Goal: Information Seeking & Learning: Find specific fact

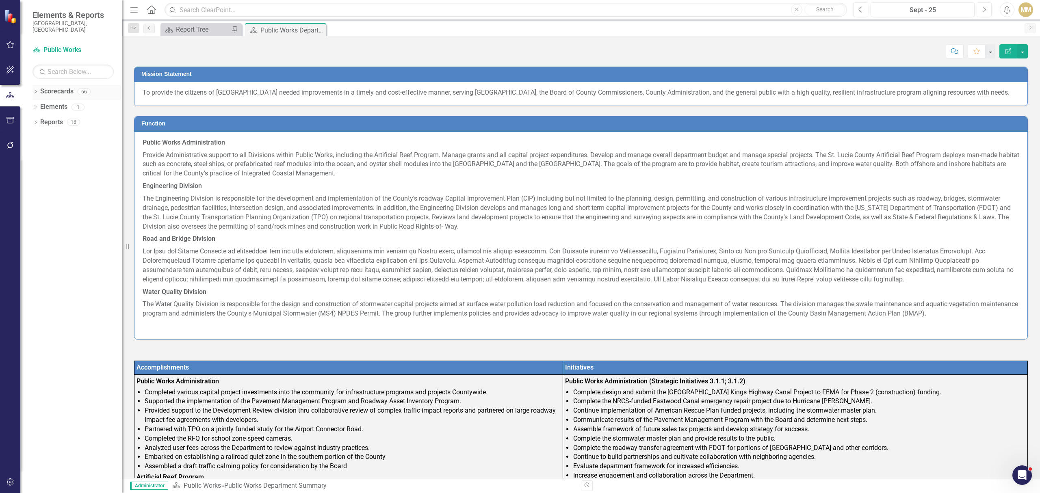
click at [33, 90] on icon "Dropdown" at bounding box center [35, 92] width 6 height 4
click at [48, 102] on link "St. Lucie County Strategic Plan" at bounding box center [83, 106] width 77 height 9
click at [40, 104] on icon "Dropdown" at bounding box center [40, 106] width 6 height 5
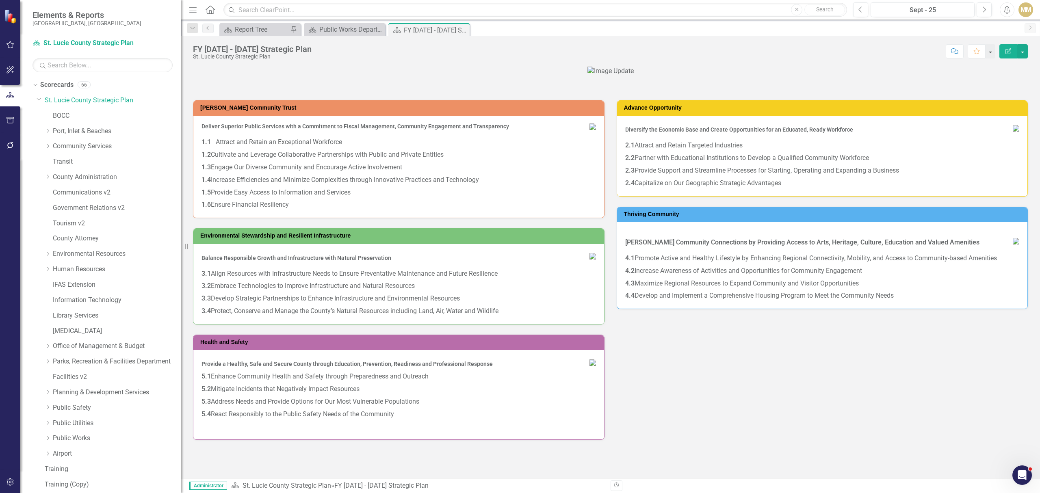
drag, startPoint x: 125, startPoint y: 247, endPoint x: 181, endPoint y: 249, distance: 55.7
click at [181, 249] on div "Resize" at bounding box center [184, 246] width 6 height 493
click at [95, 235] on link "County Attorney" at bounding box center [117, 238] width 128 height 9
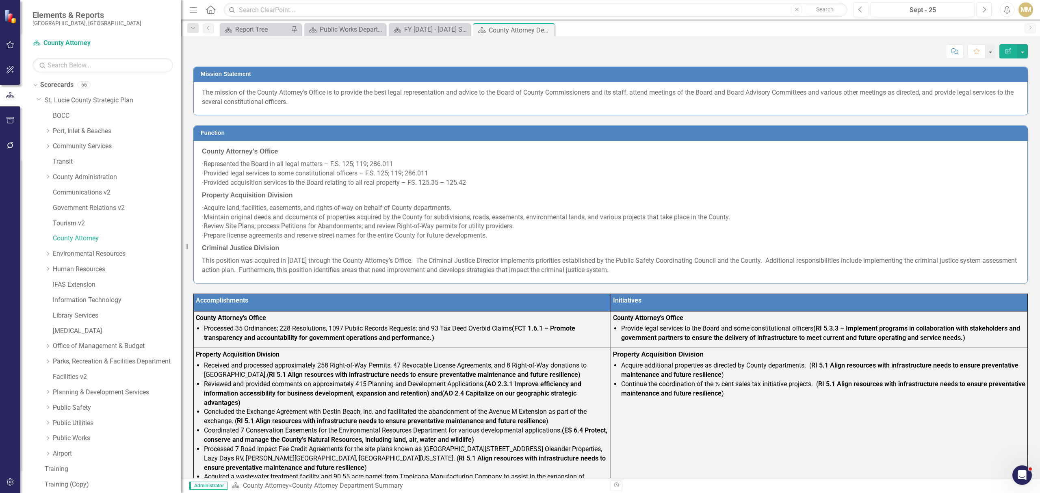
click at [404, 104] on p "The mission of the County Attorney’s Office is to provide the best legal repres…" at bounding box center [610, 97] width 817 height 19
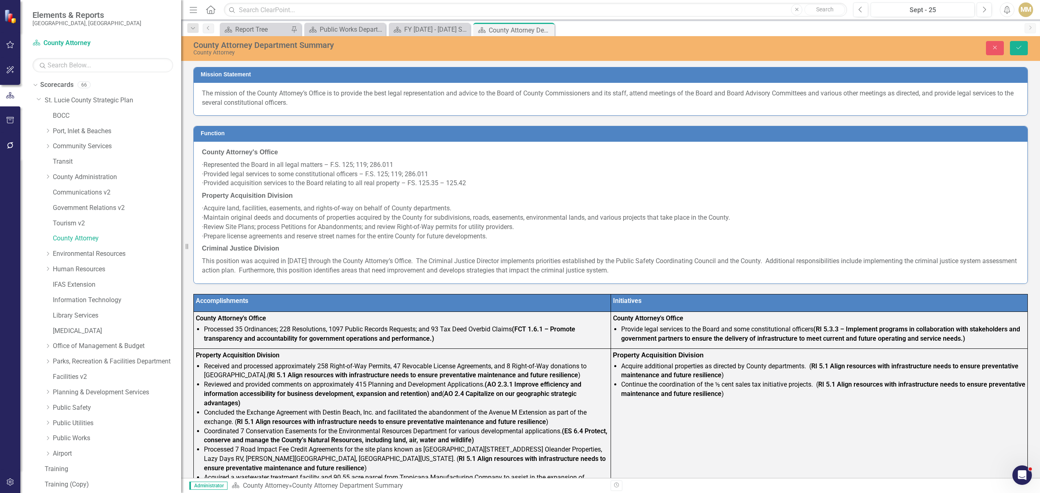
click at [309, 105] on p "The mission of the County Attorney’s Office is to provide the best legal repres…" at bounding box center [610, 98] width 817 height 19
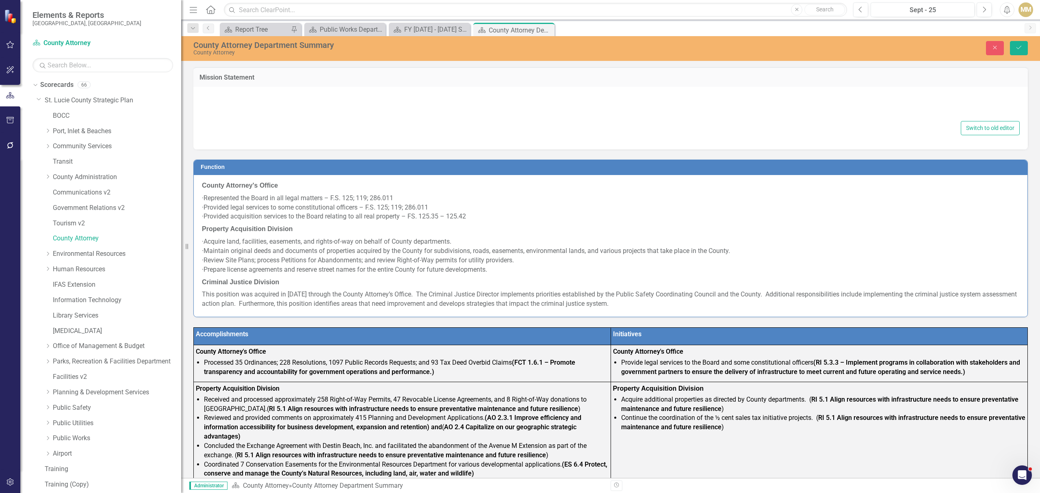
type textarea "<div> <p>The mission of the County Attorney&rsquo;s Office is to provide the be…"
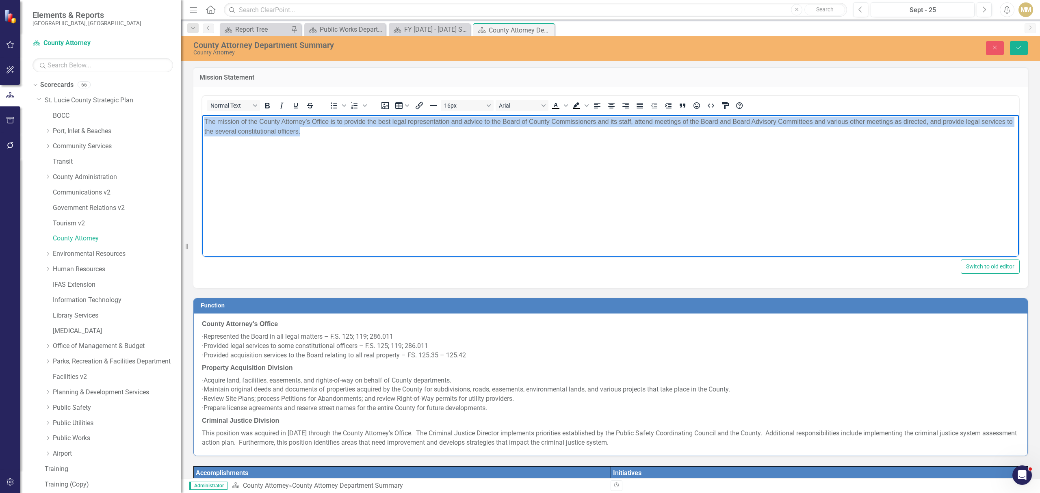
drag, startPoint x: 314, startPoint y: 136, endPoint x: 206, endPoint y: 119, distance: 108.8
click at [202, 123] on html "The mission of the County Attorney’s Office is to provide the best legal repres…" at bounding box center [610, 176] width 816 height 122
copy p "The mission of the County Attorney’s Office is to provide the best legal repres…"
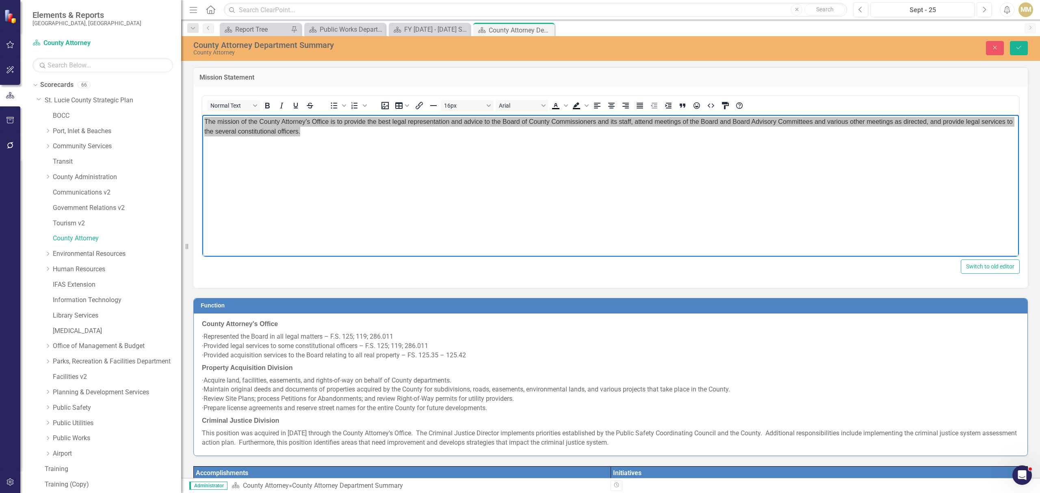
click at [247, 330] on p "County Attorney's Office" at bounding box center [610, 325] width 817 height 11
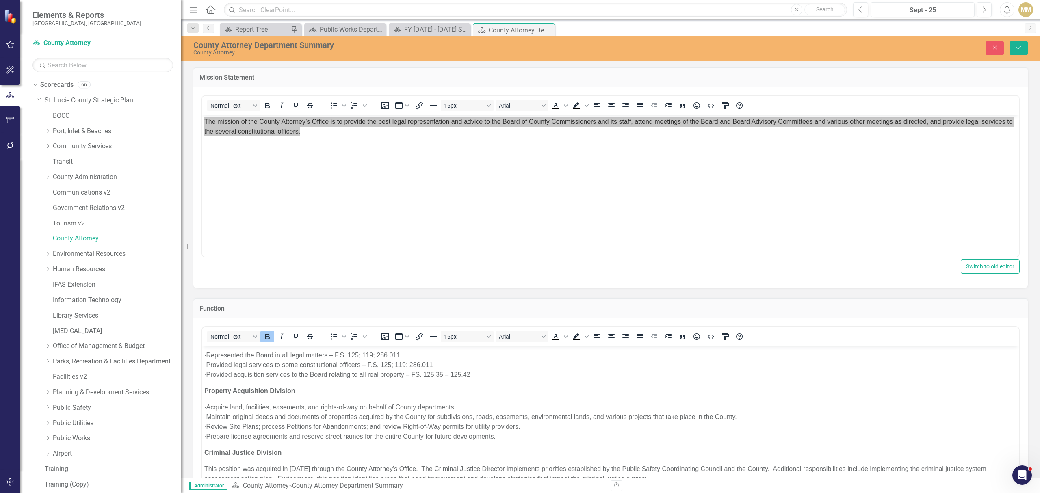
scroll to position [18, 0]
click at [654, 474] on p "This position was acquired in [DATE] through the County Attorney’s Office. The …" at bounding box center [610, 469] width 812 height 19
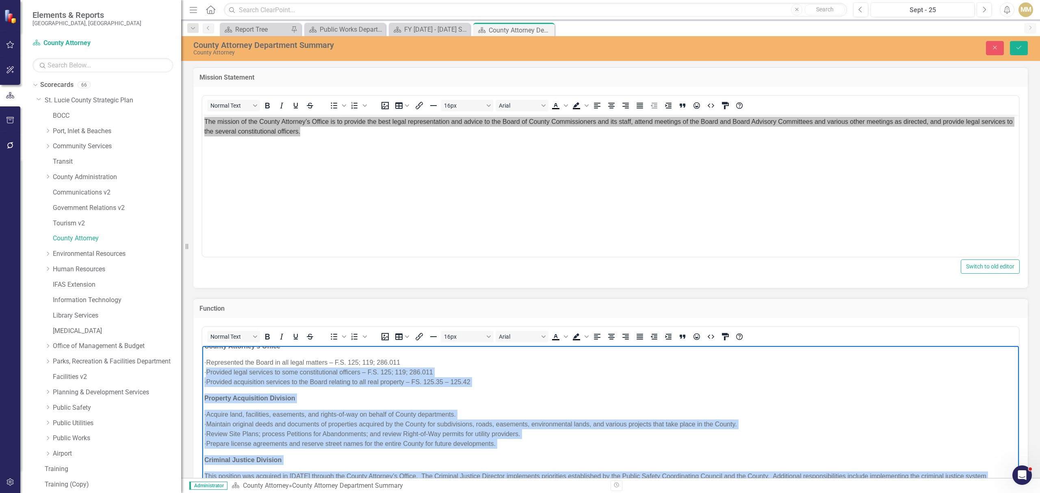
scroll to position [0, 0]
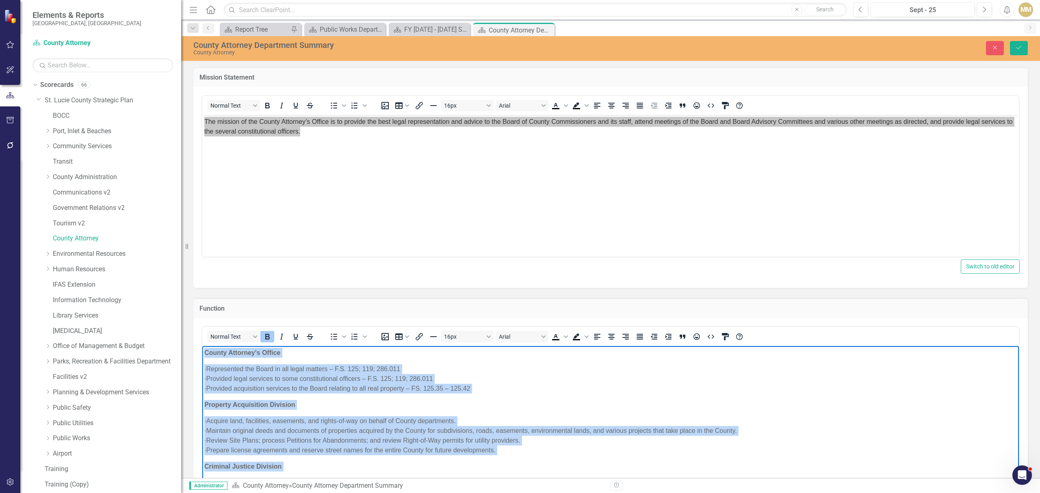
drag, startPoint x: 655, startPoint y: 474, endPoint x: 202, endPoint y: 351, distance: 468.9
click at [202, 351] on body "County Attorney's Office · Represented the Board in all legal matters – F.S. 12…" at bounding box center [610, 426] width 816 height 160
copy body "Loremi Dolorsit'a Consec · Adipiscinge sed Doeiu te inc utlab etdolor – M.A. 13…"
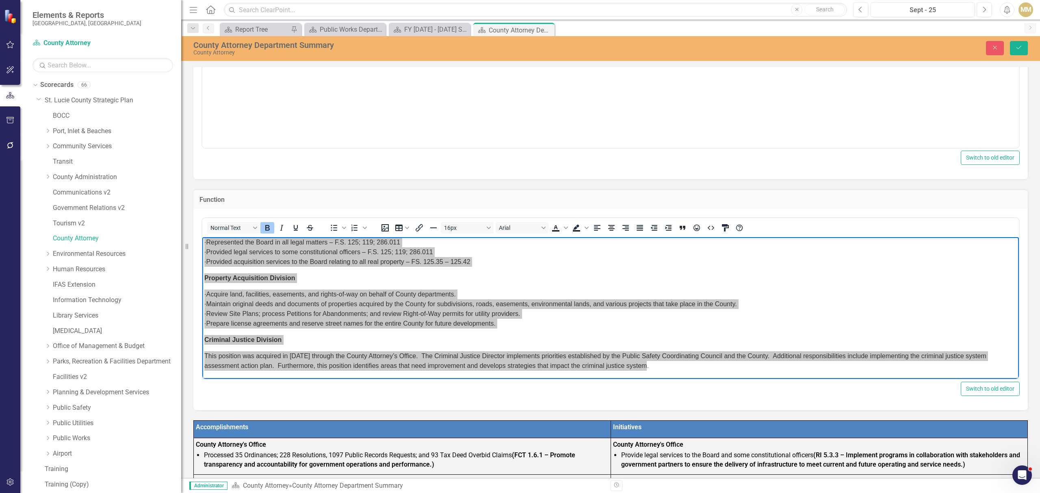
scroll to position [108, 0]
